Goal: Task Accomplishment & Management: Use online tool/utility

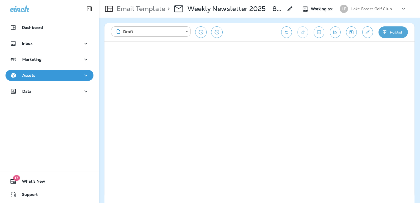
click at [57, 75] on div "Assets" at bounding box center [49, 75] width 79 height 7
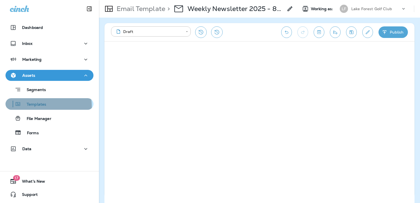
click at [48, 106] on div "Templates" at bounding box center [50, 104] width 84 height 8
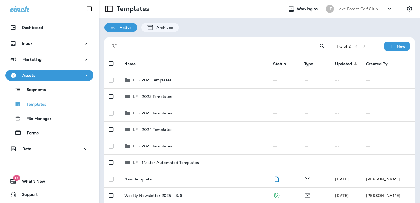
click at [350, 13] on div "[PERSON_NAME] Forest Golf Club" at bounding box center [358, 8] width 73 height 11
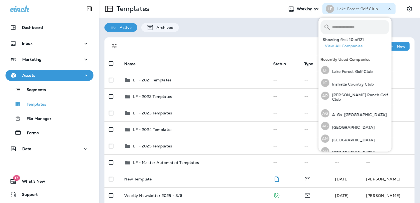
click at [354, 24] on input "text" at bounding box center [360, 27] width 57 height 15
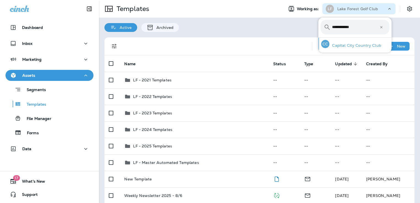
type input "**********"
click at [345, 45] on p "Capital City Country Club" at bounding box center [355, 45] width 52 height 4
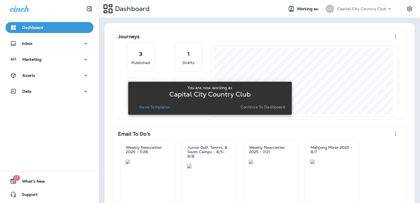
click at [163, 107] on p "Go to Templates" at bounding box center [154, 107] width 31 height 4
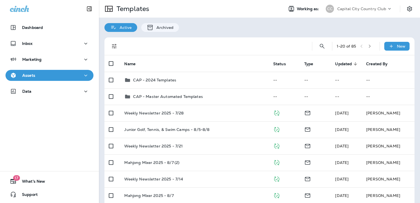
drag, startPoint x: 163, startPoint y: 107, endPoint x: 205, endPoint y: 45, distance: 75.1
click at [205, 45] on div at bounding box center [213, 46] width 179 height 18
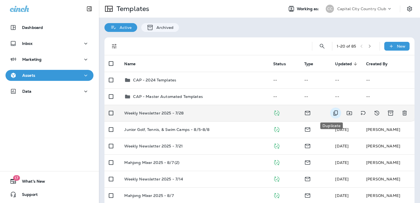
click at [333, 114] on icon "Duplicate" at bounding box center [335, 112] width 4 height 5
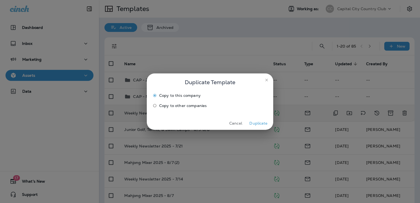
click at [260, 123] on button "Duplicate" at bounding box center [258, 123] width 21 height 9
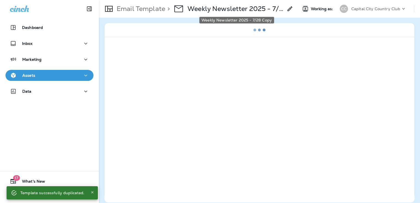
click at [268, 12] on p "Weekly Newsletter 2025 - 7/28 Copy" at bounding box center [235, 9] width 96 height 8
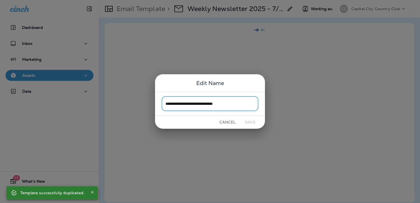
click at [244, 106] on input "**********" at bounding box center [210, 103] width 97 height 15
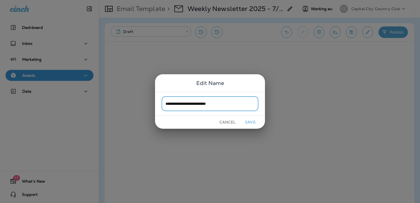
type input "**********"
click at [251, 123] on button "Save" at bounding box center [250, 122] width 21 height 9
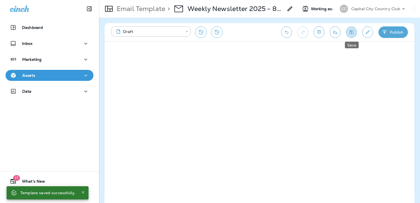
click at [350, 31] on icon "Save" at bounding box center [351, 31] width 6 height 5
click at [349, 31] on icon "Save" at bounding box center [351, 32] width 4 height 4
click at [369, 33] on icon "Edit details" at bounding box center [368, 31] width 6 height 5
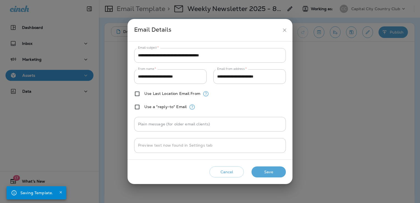
click at [231, 57] on input "**********" at bounding box center [210, 55] width 152 height 15
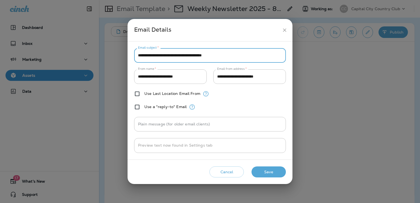
type input "**********"
click at [273, 173] on button "Save" at bounding box center [268, 171] width 34 height 11
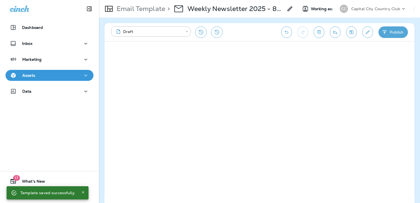
click at [353, 31] on icon "Save" at bounding box center [351, 31] width 6 height 5
click at [353, 34] on icon "Save" at bounding box center [351, 31] width 6 height 5
click at [354, 33] on icon "Save" at bounding box center [351, 31] width 6 height 5
click at [336, 31] on icon "Send test email" at bounding box center [335, 32] width 4 height 4
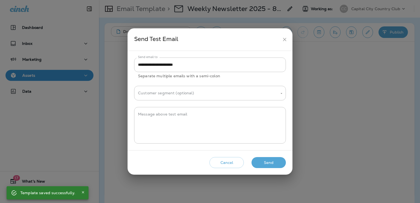
click at [271, 161] on button "Send" at bounding box center [268, 162] width 34 height 11
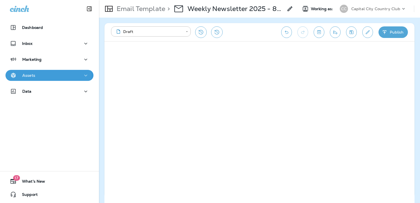
click at [47, 74] on div "Assets" at bounding box center [49, 75] width 79 height 7
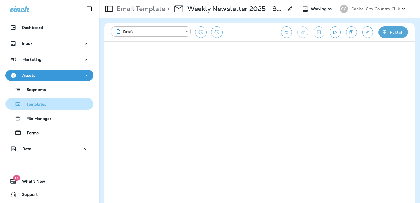
click at [52, 106] on div "Templates" at bounding box center [50, 104] width 84 height 8
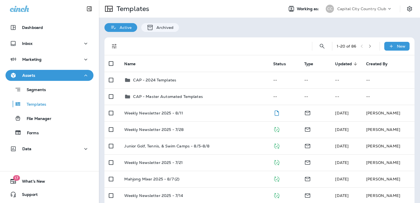
click at [355, 9] on p "Capital City Country Club" at bounding box center [361, 9] width 49 height 4
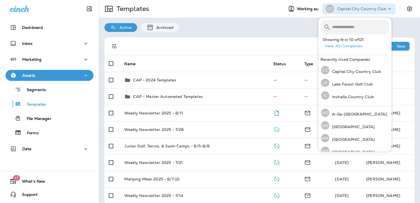
click at [342, 28] on input "text" at bounding box center [360, 27] width 57 height 15
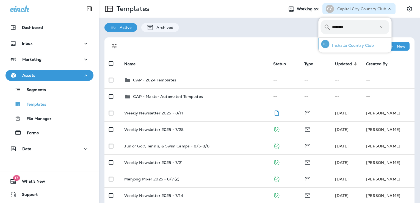
type input "********"
click at [345, 44] on p "Inshalla Country Club" at bounding box center [351, 45] width 45 height 4
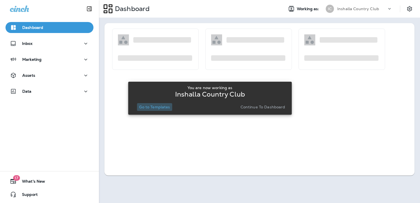
click at [157, 106] on p "Go to Templates" at bounding box center [154, 107] width 31 height 4
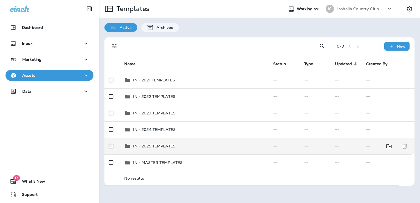
click at [189, 142] on td "IN - 2025 TEMPLATES" at bounding box center [194, 146] width 149 height 16
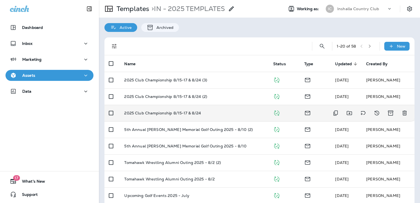
click at [212, 113] on div "2025 Club Championship 8/15-17 & 8/24" at bounding box center [194, 113] width 140 height 4
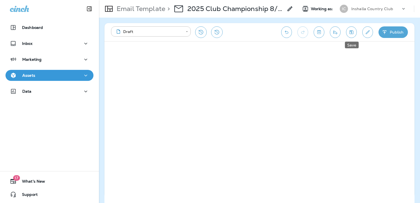
click at [351, 33] on icon "Save" at bounding box center [351, 32] width 4 height 4
click at [59, 78] on div "Assets" at bounding box center [49, 75] width 79 height 7
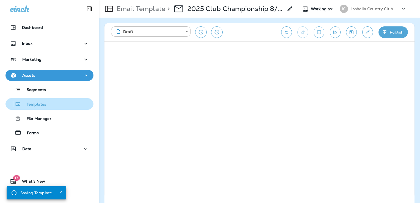
click at [51, 103] on div "Templates" at bounding box center [50, 104] width 84 height 8
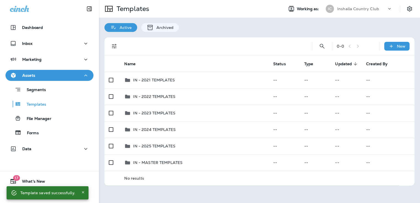
click at [362, 9] on p "Inshalla Country Club" at bounding box center [358, 9] width 42 height 4
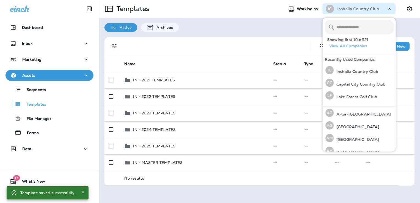
click at [351, 25] on input "text" at bounding box center [364, 27] width 57 height 15
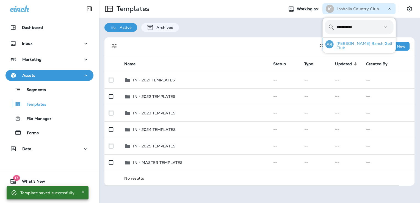
type input "**********"
click at [347, 45] on p "[PERSON_NAME] Ranch Golf Club" at bounding box center [363, 45] width 60 height 9
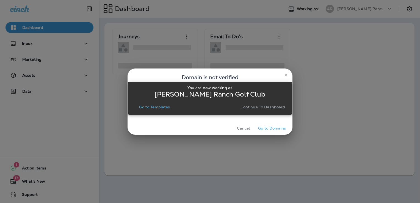
click at [145, 106] on p "Go to Templates" at bounding box center [154, 107] width 31 height 4
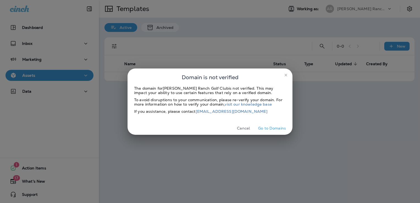
click at [242, 128] on button "Cancel" at bounding box center [243, 128] width 21 height 9
